Goal: Task Accomplishment & Management: Manage account settings

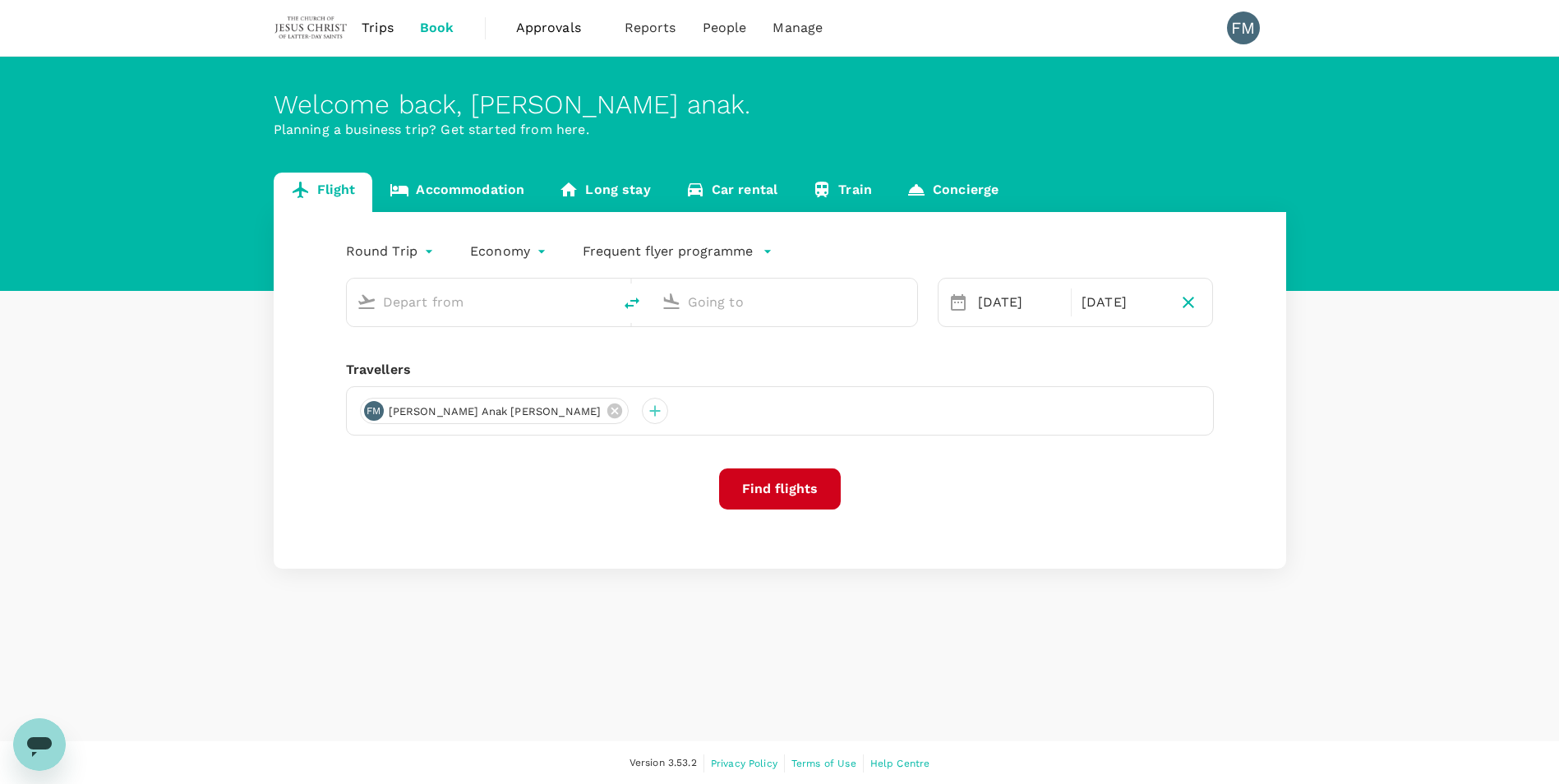
click at [370, 39] on link "Trips" at bounding box center [377, 28] width 58 height 56
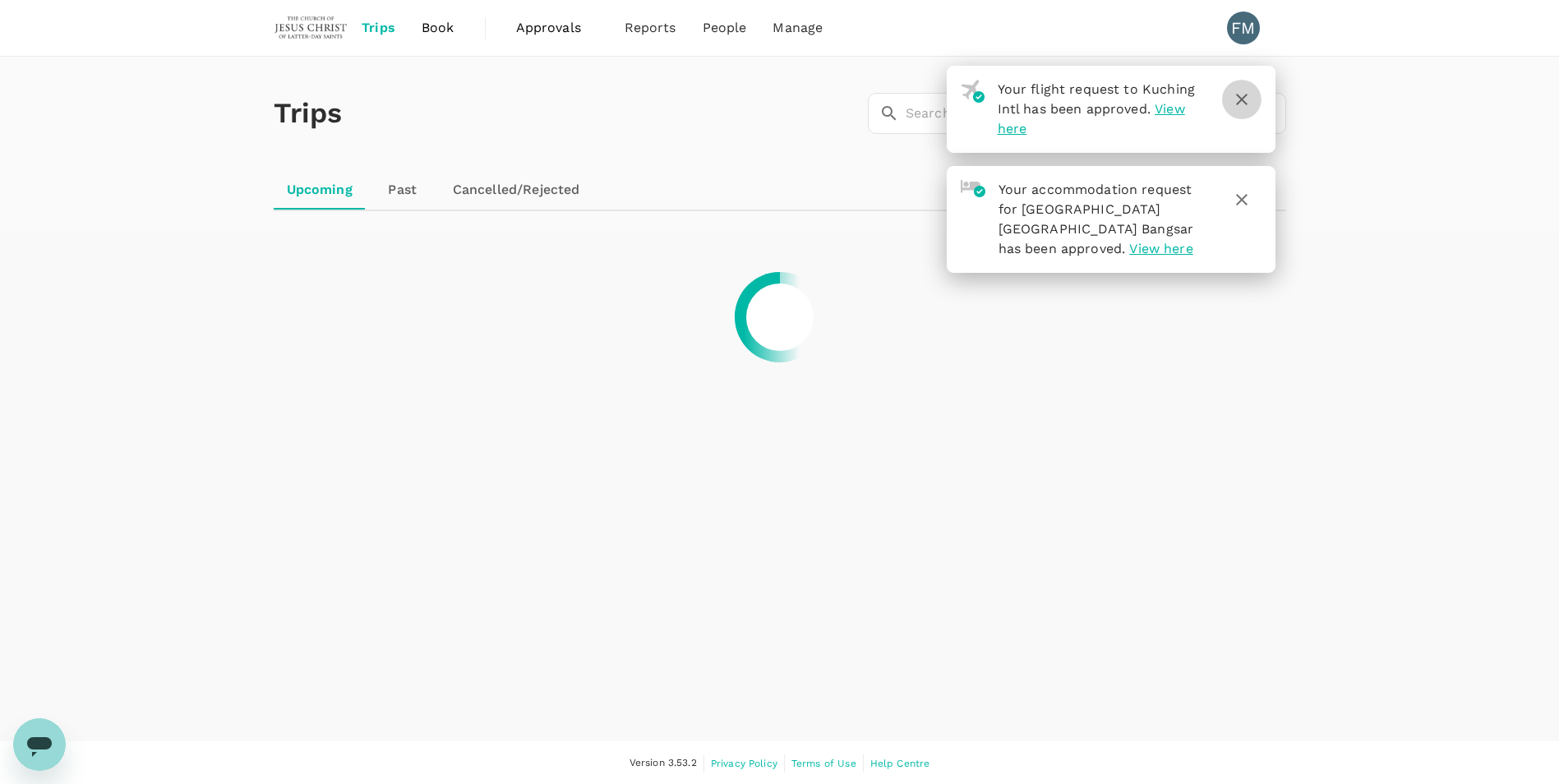
click at [1240, 98] on icon "button" at bounding box center [1242, 99] width 11 height 11
click at [1243, 199] on icon "button" at bounding box center [1242, 200] width 19 height 19
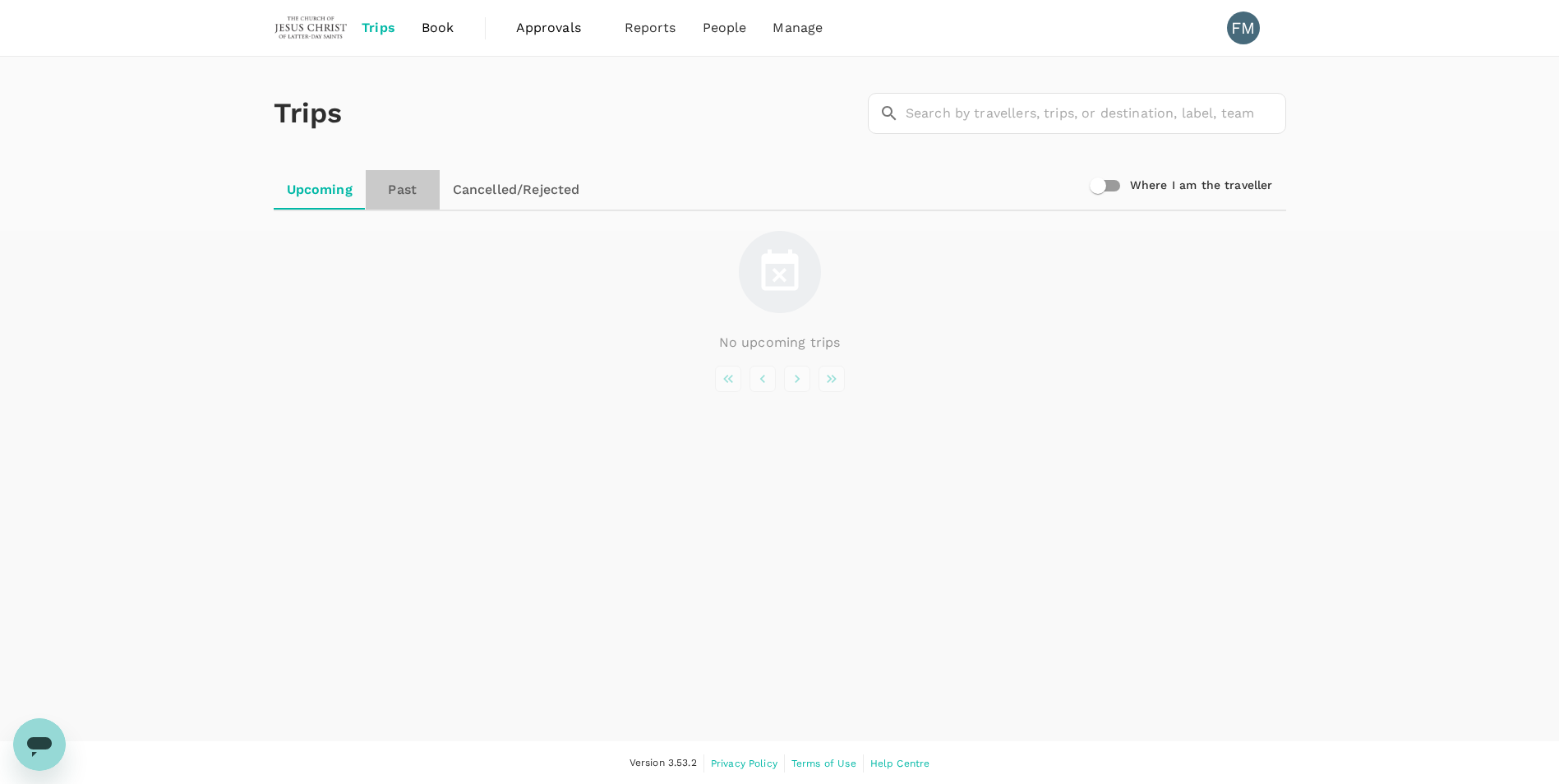
click at [410, 191] on link "Past" at bounding box center [403, 190] width 74 height 40
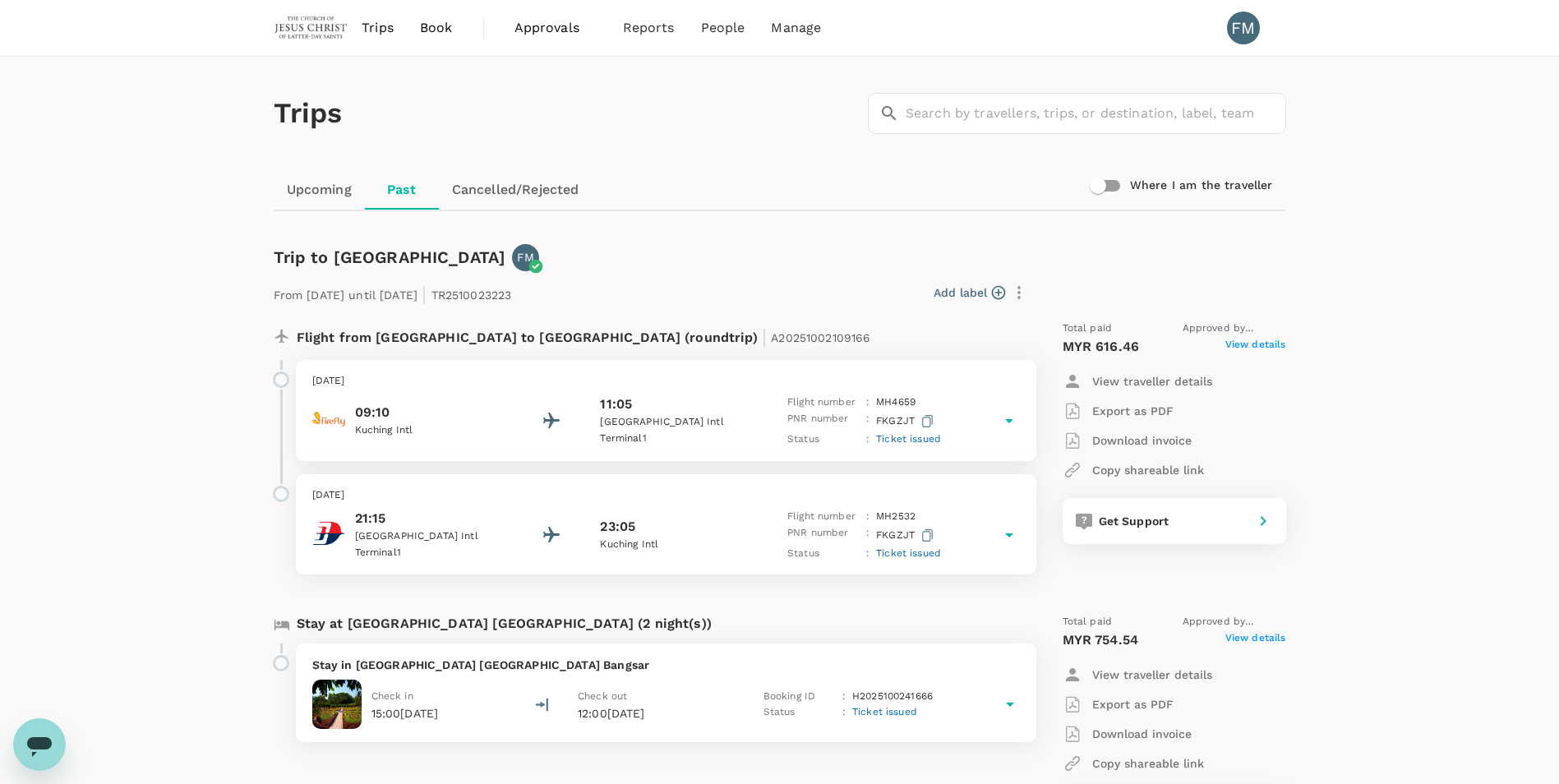
click at [1126, 443] on p "Download invoice" at bounding box center [1141, 440] width 99 height 17
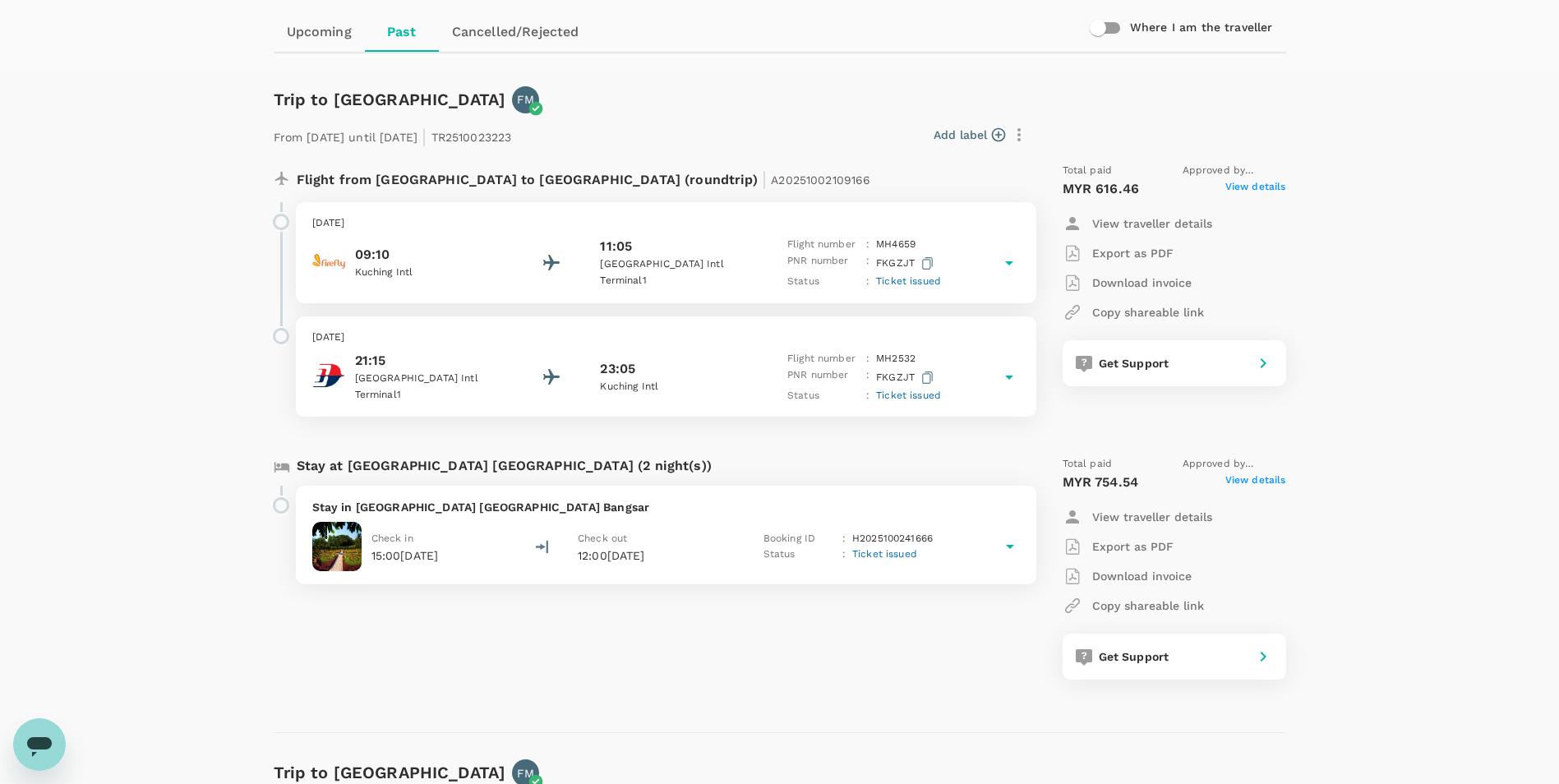
scroll to position [164, 0]
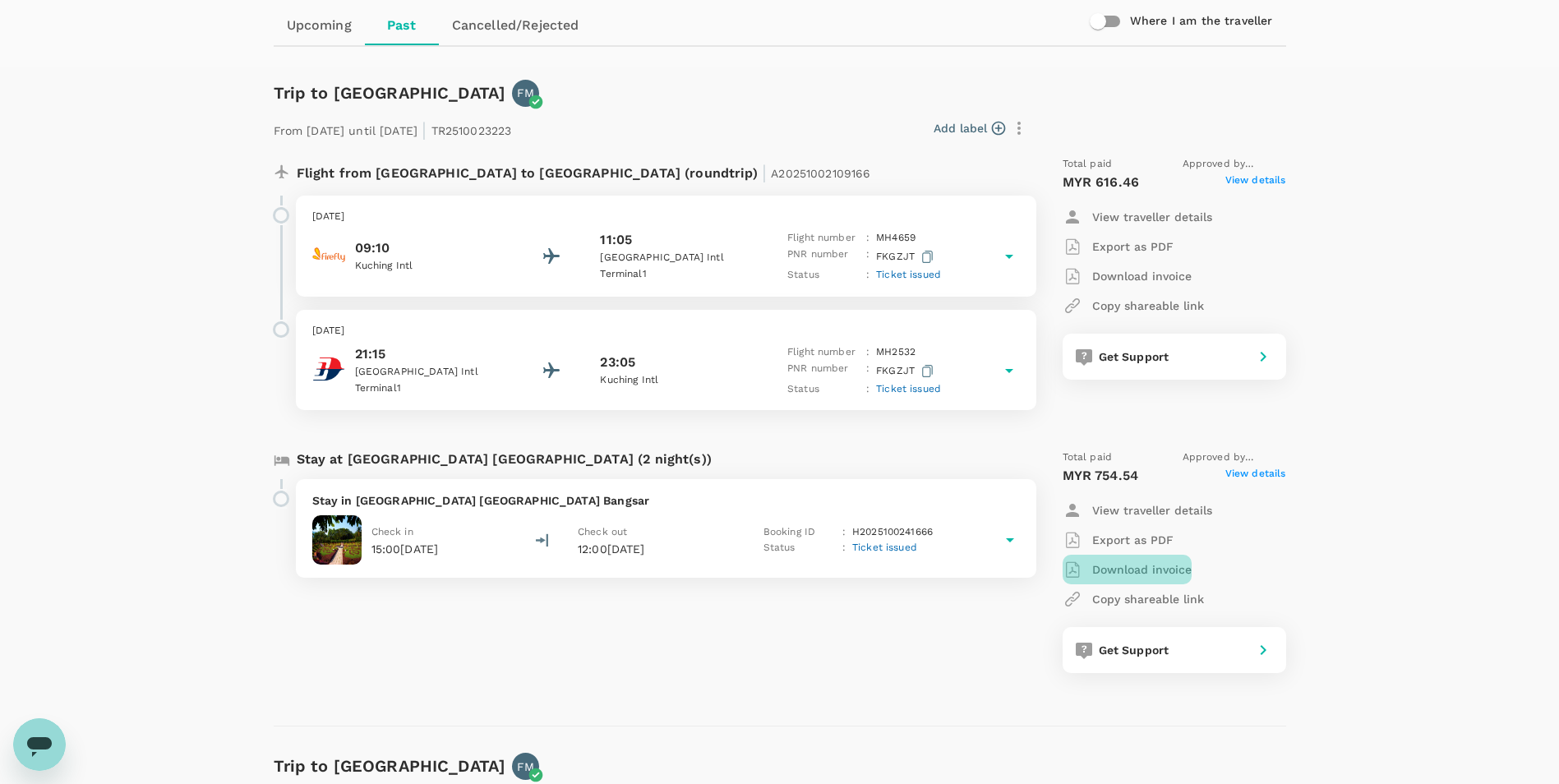
click at [1128, 570] on p "Download invoice" at bounding box center [1141, 569] width 99 height 17
